Goal: Task Accomplishment & Management: Use online tool/utility

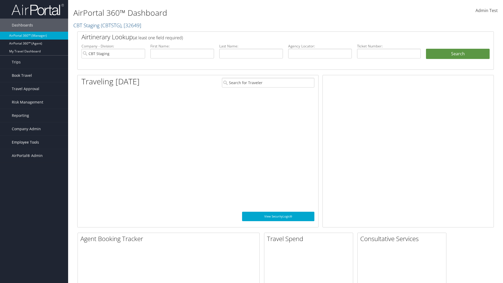
click at [34, 142] on span "Employee Tools" at bounding box center [25, 142] width 27 height 13
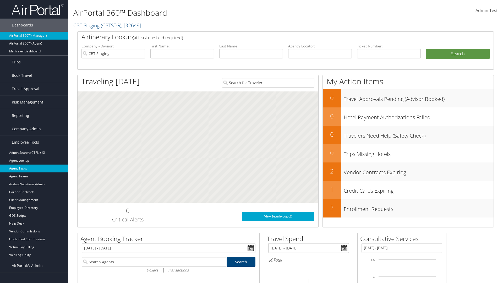
click at [34, 169] on link "Agent Tasks" at bounding box center [34, 169] width 68 height 8
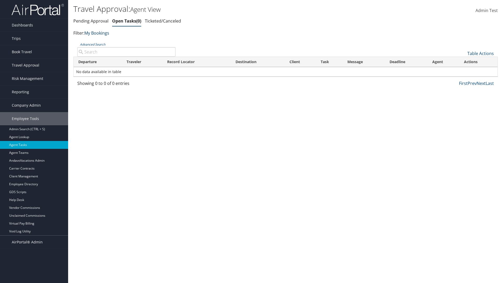
click at [98, 33] on link "My Bookings" at bounding box center [96, 33] width 25 height 6
click at [120, 41] on link "My TMC" at bounding box center [120, 41] width 69 height 9
